Goal: Learn about a topic

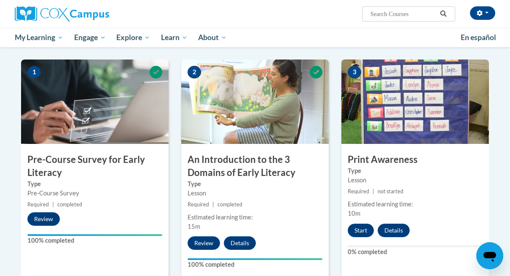
scroll to position [157, 0]
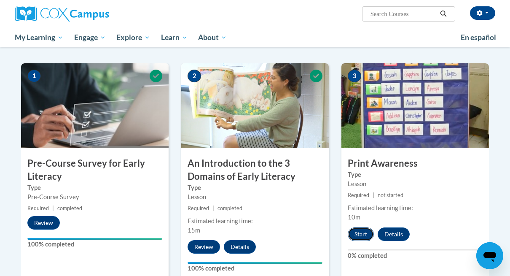
click at [361, 231] on button "Start" at bounding box center [361, 233] width 26 height 13
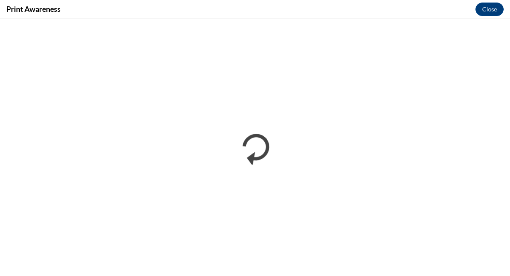
scroll to position [0, 0]
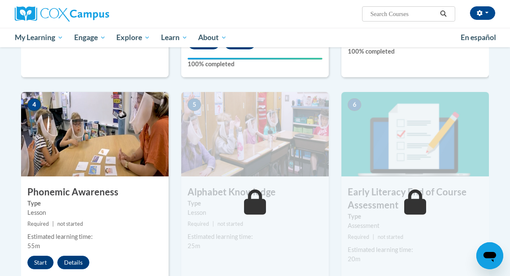
scroll to position [330, 0]
